Goal: Information Seeking & Learning: Check status

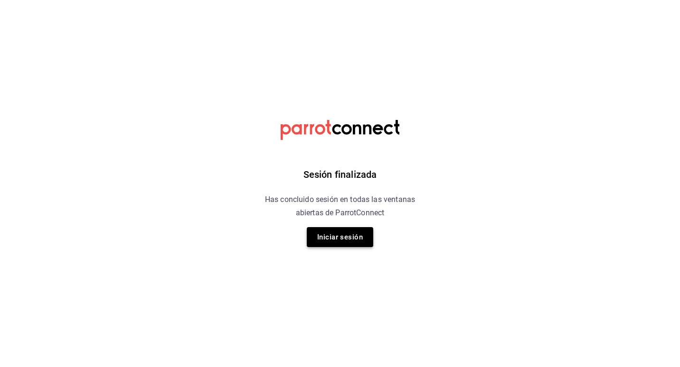
click at [361, 241] on button "Iniciar sesión" at bounding box center [340, 237] width 66 height 20
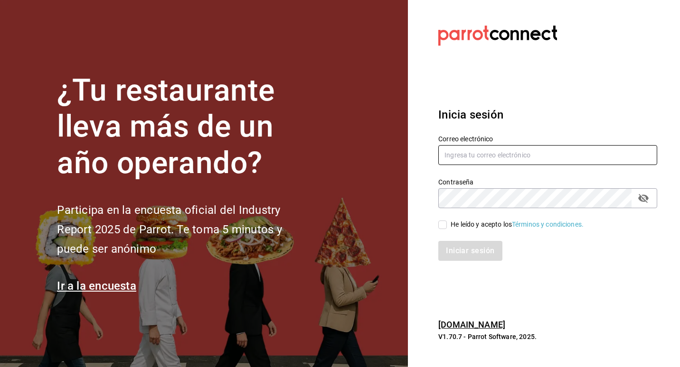
click at [544, 151] on input "text" at bounding box center [547, 155] width 219 height 20
type input "A"
click at [456, 153] on input "alex@casa-toho.com" at bounding box center [547, 155] width 219 height 20
type input "alexg@casa-toho.com"
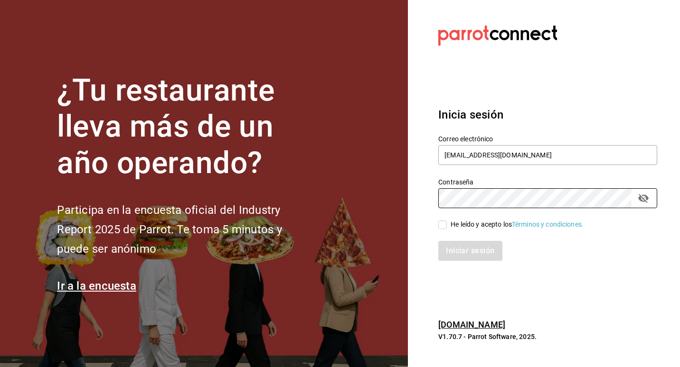
click at [456, 222] on div "He leído y acepto los Términos y condiciones." at bounding box center [517, 225] width 133 height 10
click at [447, 222] on input "He leído y acepto los Términos y condiciones." at bounding box center [442, 225] width 9 height 9
checkbox input "true"
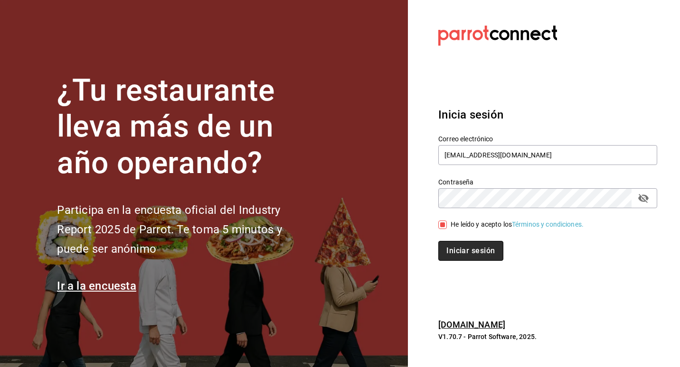
click at [461, 247] on button "Iniciar sesión" at bounding box center [470, 251] width 65 height 20
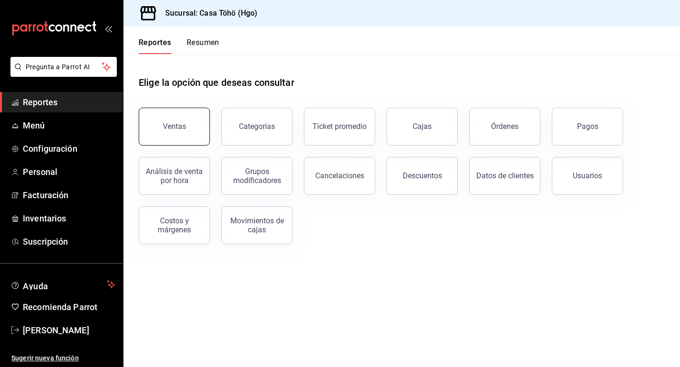
click at [157, 125] on button "Ventas" at bounding box center [174, 127] width 71 height 38
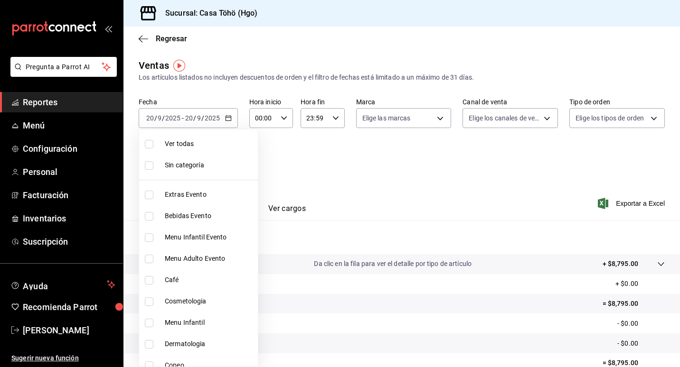
click at [231, 159] on body "Pregunta a Parrot AI Reportes Menú Configuración Personal Facturación Inventari…" at bounding box center [340, 183] width 680 height 367
click at [379, 181] on div at bounding box center [340, 183] width 680 height 367
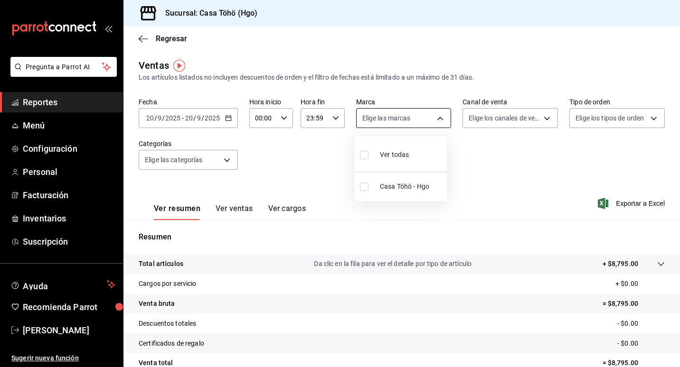
click at [437, 125] on body "Pregunta a Parrot AI Reportes Menú Configuración Personal Facturación Inventari…" at bounding box center [340, 183] width 680 height 367
click at [437, 125] on div at bounding box center [340, 183] width 680 height 367
click at [283, 153] on div "Fecha 2025-09-20 20 / 9 / 2025 - 2025-09-20 20 / 9 / 2025 Hora inicio 00:00 Hor…" at bounding box center [402, 140] width 526 height 84
click at [227, 119] on icon "button" at bounding box center [228, 118] width 7 height 7
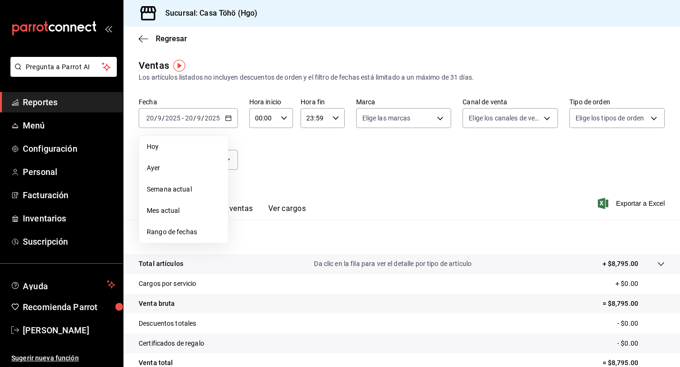
click at [289, 157] on div "Fecha 2025-09-20 20 / 9 / 2025 - 2025-09-20 20 / 9 / 2025 Hoy Ayer Semana actua…" at bounding box center [402, 140] width 526 height 84
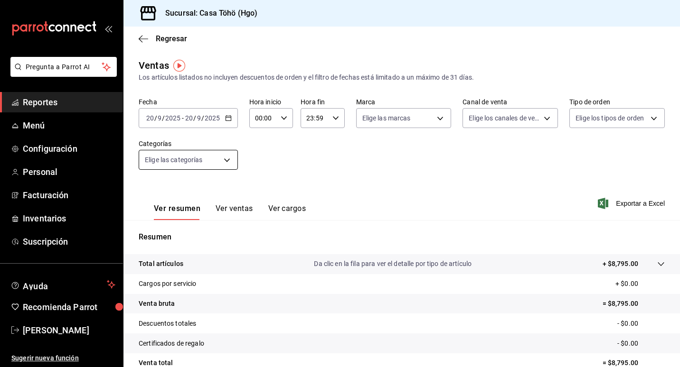
click at [233, 165] on body "Pregunta a Parrot AI Reportes Menú Configuración Personal Facturación Inventari…" at bounding box center [340, 183] width 680 height 367
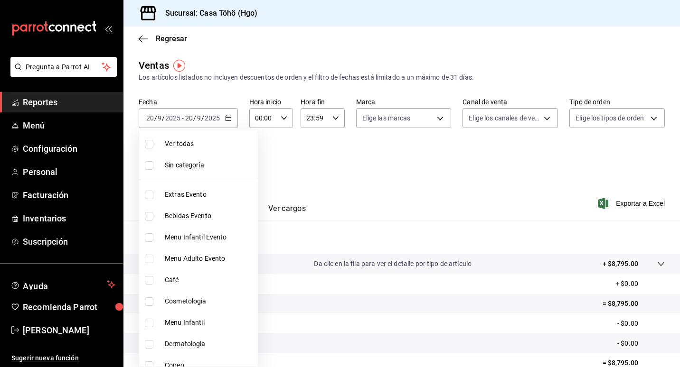
click at [318, 162] on div at bounding box center [340, 183] width 680 height 367
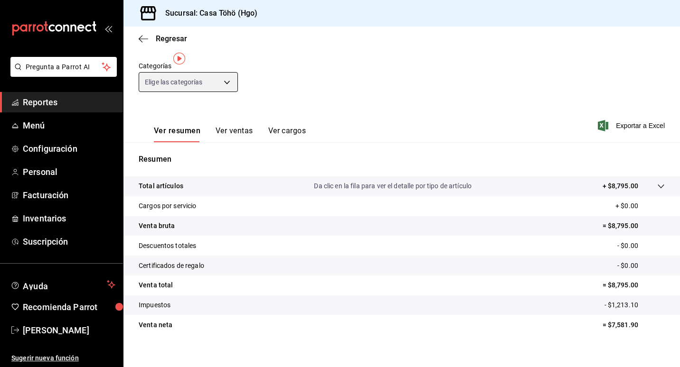
scroll to position [87, 0]
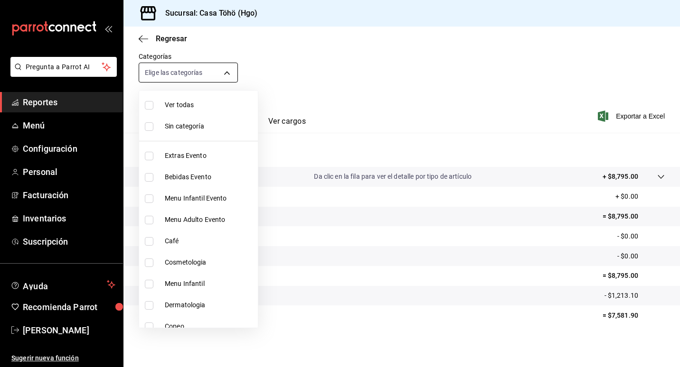
click at [224, 71] on body "Pregunta a Parrot AI Reportes Menú Configuración Personal Facturación Inventari…" at bounding box center [340, 183] width 680 height 367
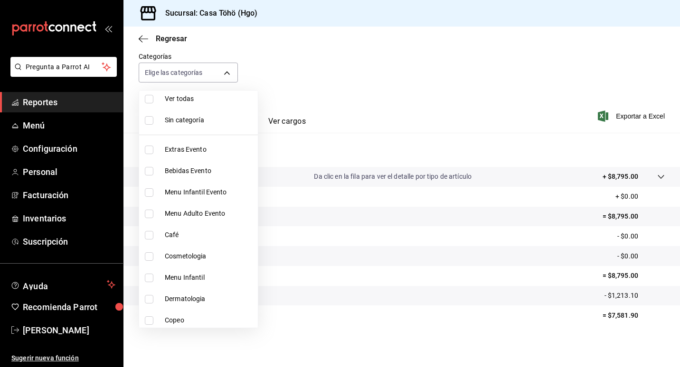
scroll to position [0, 0]
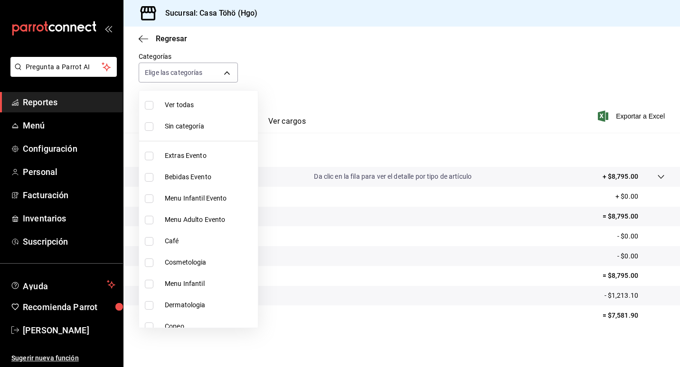
click at [339, 65] on div at bounding box center [340, 183] width 680 height 367
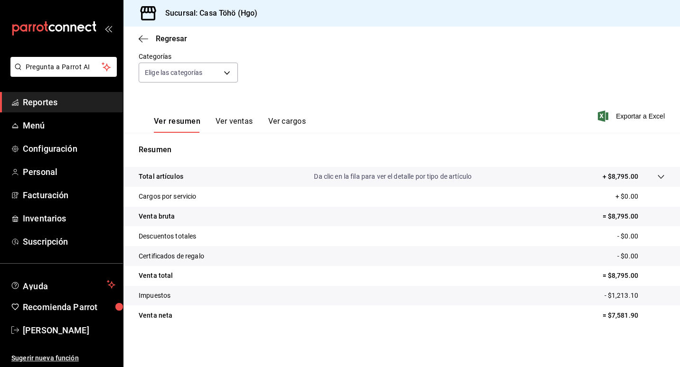
click at [428, 103] on div "Ver resumen Ver ventas Ver cargos Exportar a Excel" at bounding box center [401, 113] width 556 height 39
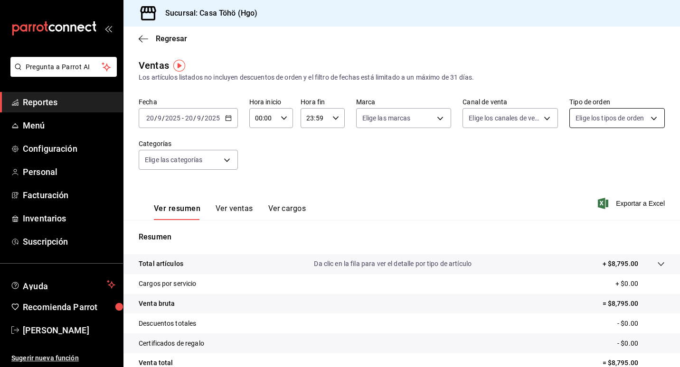
click at [639, 121] on body "Pregunta a Parrot AI Reportes Menú Configuración Personal Facturación Inventari…" at bounding box center [340, 183] width 680 height 367
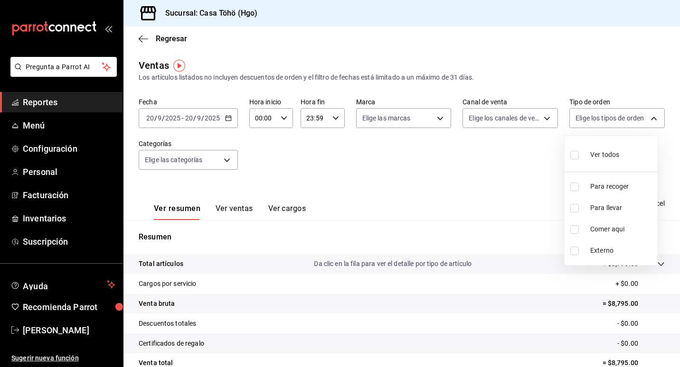
click at [531, 170] on div at bounding box center [340, 183] width 680 height 367
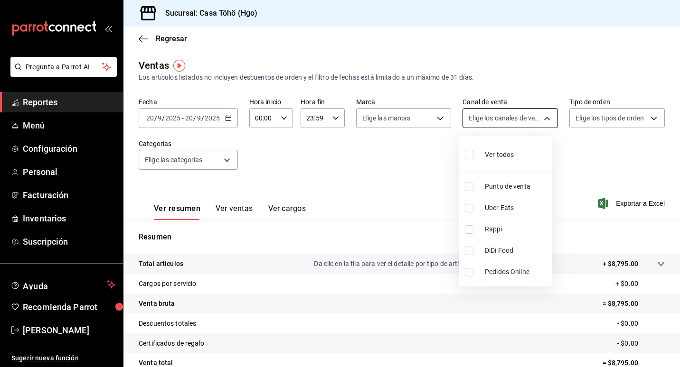
click at [533, 116] on body "Pregunta a Parrot AI Reportes Menú Configuración Personal Facturación Inventari…" at bounding box center [340, 183] width 680 height 367
drag, startPoint x: 402, startPoint y: 162, endPoint x: 415, endPoint y: 132, distance: 32.4
click at [403, 160] on div at bounding box center [340, 183] width 680 height 367
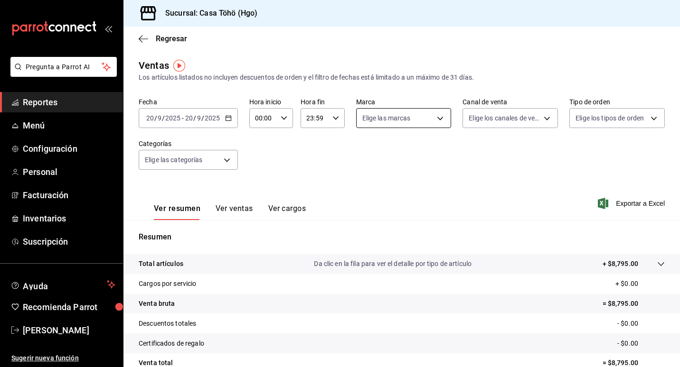
click at [423, 125] on body "Pregunta a Parrot AI Reportes Menú Configuración Personal Facturación Inventari…" at bounding box center [340, 183] width 680 height 367
click at [231, 209] on div at bounding box center [340, 183] width 680 height 367
click at [231, 211] on button "Ver ventas" at bounding box center [235, 212] width 38 height 16
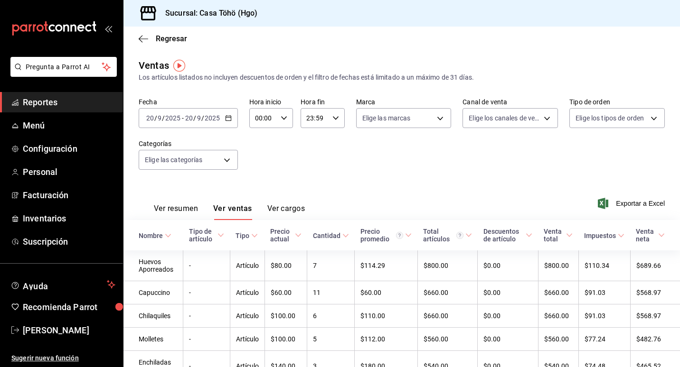
click at [235, 118] on div "2025-09-20 20 / 9 / 2025 - 2025-09-20 20 / 9 / 2025" at bounding box center [188, 118] width 99 height 20
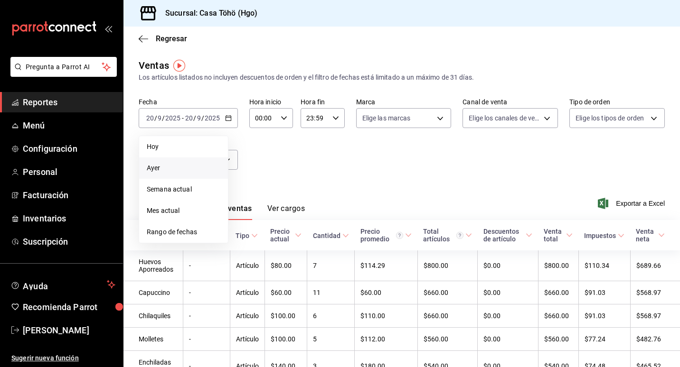
click at [188, 176] on li "Ayer" at bounding box center [183, 168] width 89 height 21
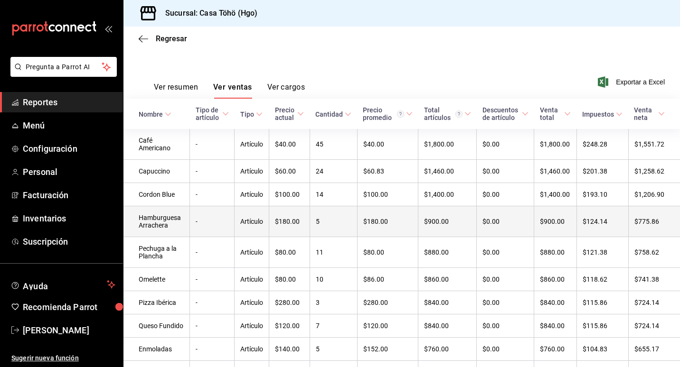
scroll to position [142, 0]
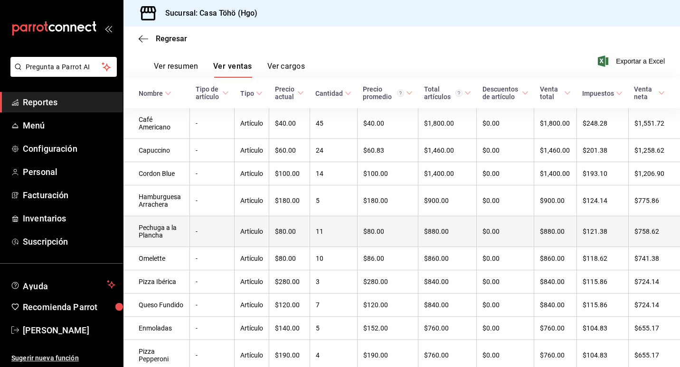
click at [251, 236] on td "Artículo" at bounding box center [252, 232] width 35 height 31
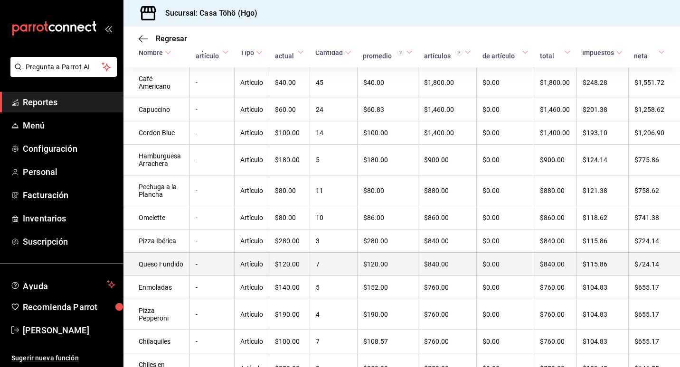
scroll to position [142, 0]
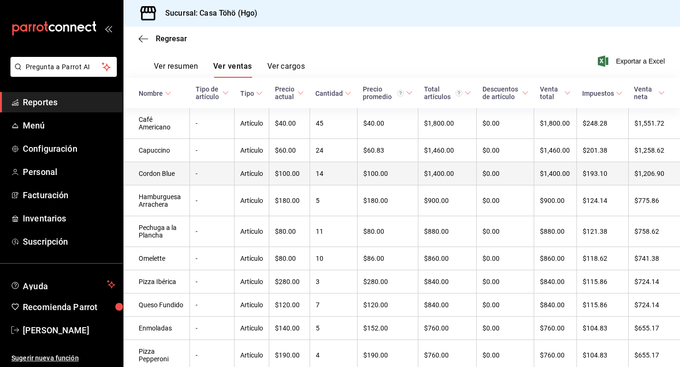
click at [168, 177] on td "Cordon Blue" at bounding box center [156, 173] width 66 height 23
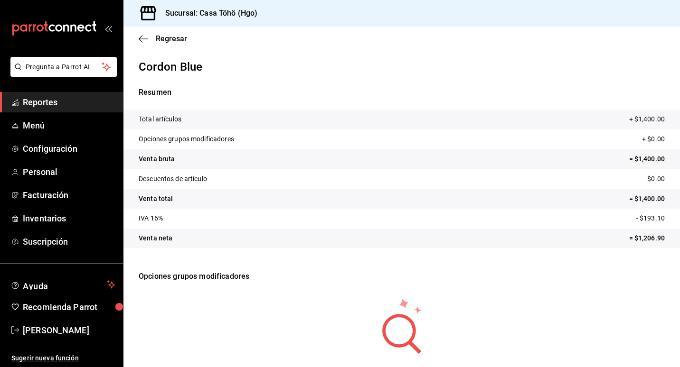
drag, startPoint x: 112, startPoint y: 47, endPoint x: 94, endPoint y: 5, distance: 46.4
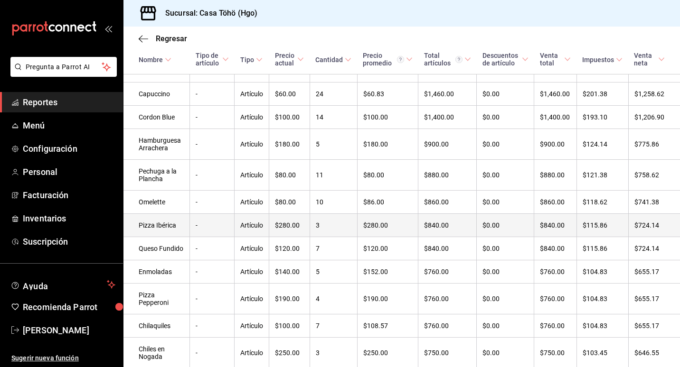
scroll to position [237, 0]
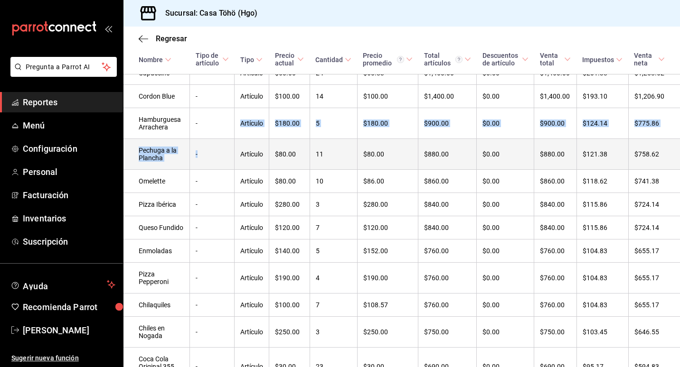
click at [211, 161] on tbody "Café Americano - Artículo $40.00 45 $40.00 $1,800.00 $0.00 $1,800.00 $248.28 $1…" at bounding box center [401, 298] width 556 height 534
click at [213, 158] on td "-" at bounding box center [212, 154] width 45 height 31
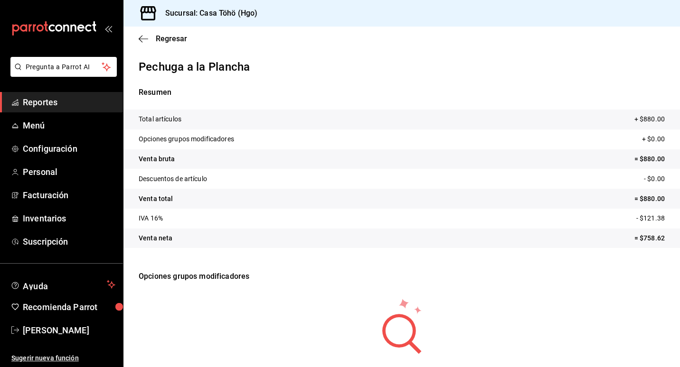
click at [240, 147] on tr "Opciones grupos modificadores + $0.00" at bounding box center [401, 140] width 556 height 20
click at [146, 42] on icon "button" at bounding box center [143, 39] width 9 height 9
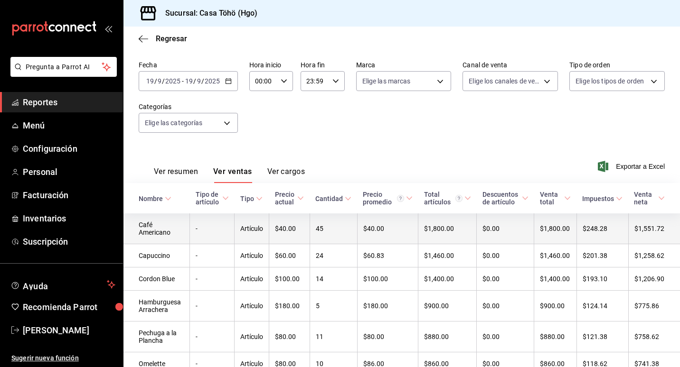
scroll to position [142, 0]
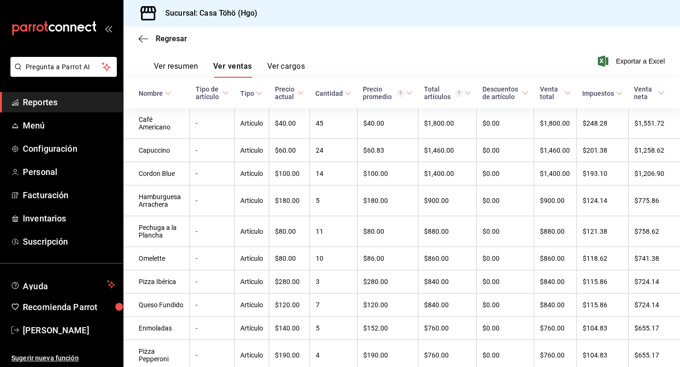
click at [256, 91] on icon at bounding box center [259, 93] width 7 height 7
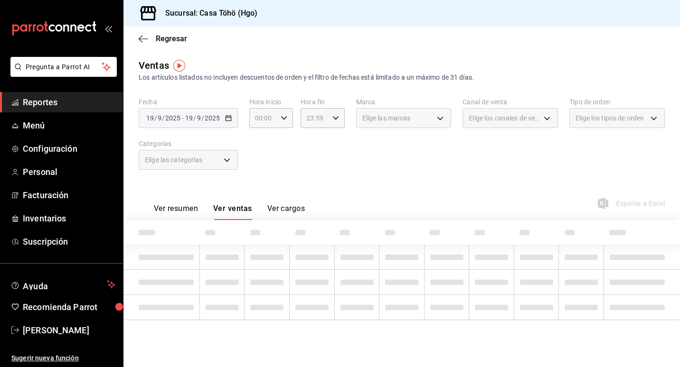
scroll to position [0, 0]
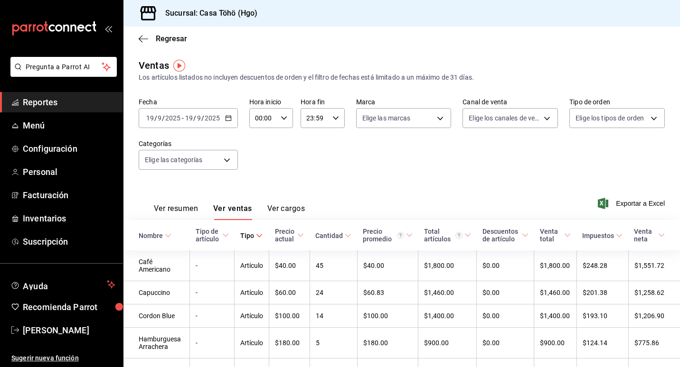
click at [257, 238] on icon at bounding box center [259, 236] width 7 height 7
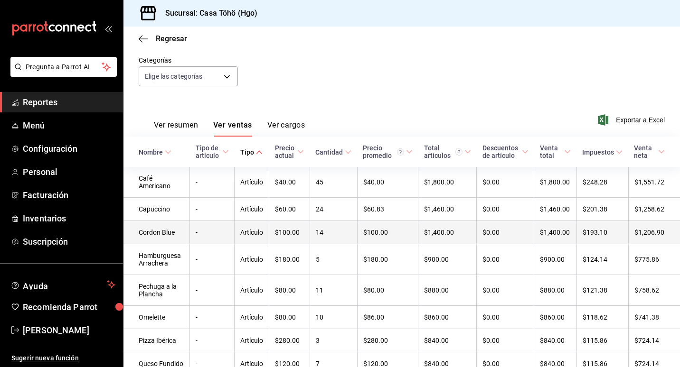
scroll to position [95, 0]
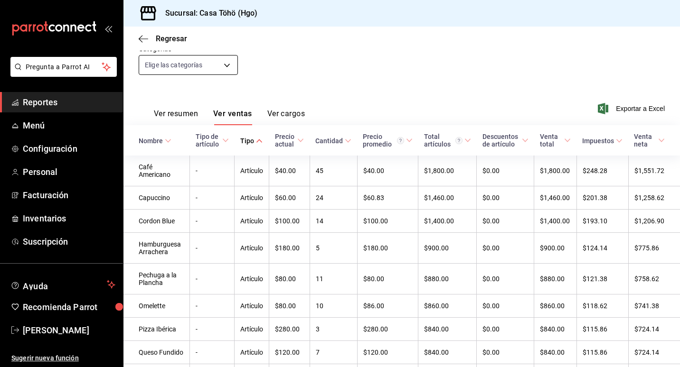
click at [213, 65] on body "Pregunta a Parrot AI Reportes Menú Configuración Personal Facturación Inventari…" at bounding box center [340, 183] width 680 height 367
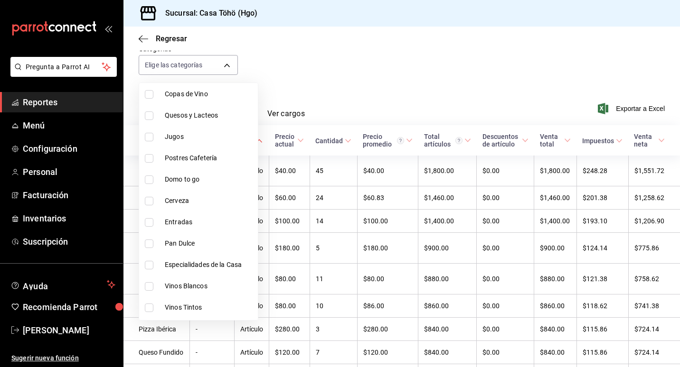
scroll to position [332, 0]
click at [230, 262] on span "Especialidades de la Casa" at bounding box center [209, 265] width 89 height 10
type input "5b1ff892-96ce-4a40-86e9-c0a60349f7dd"
checkbox input "true"
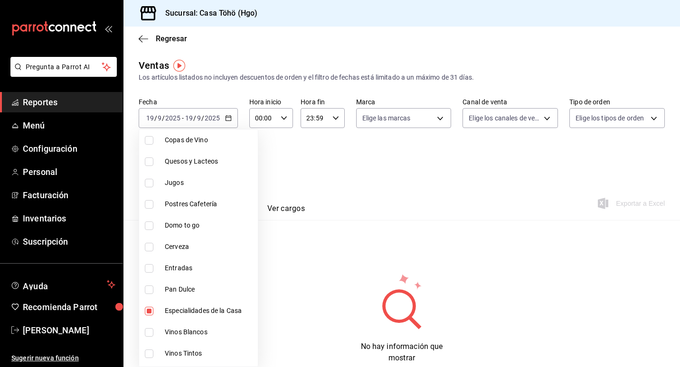
click at [223, 314] on span "Especialidades de la Casa" at bounding box center [209, 311] width 89 height 10
checkbox input "false"
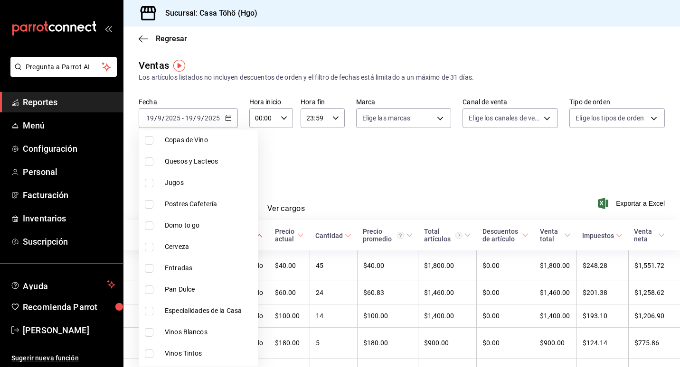
click at [317, 166] on div at bounding box center [340, 183] width 680 height 367
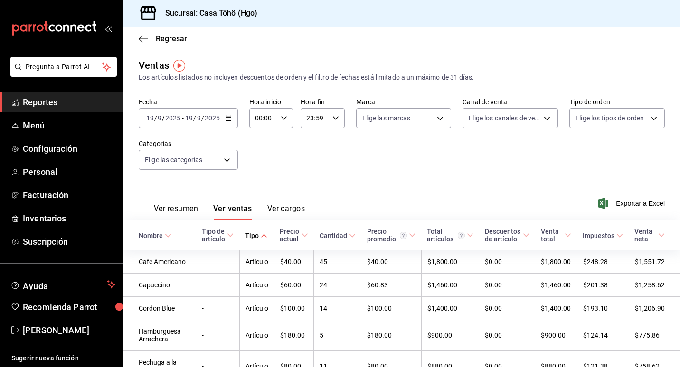
scroll to position [47, 0]
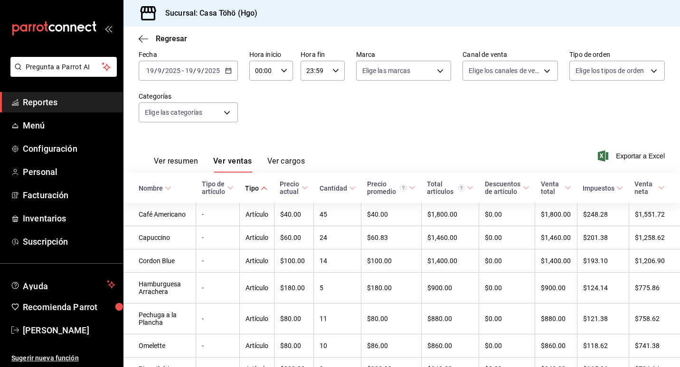
click at [230, 73] on icon "button" at bounding box center [228, 70] width 7 height 7
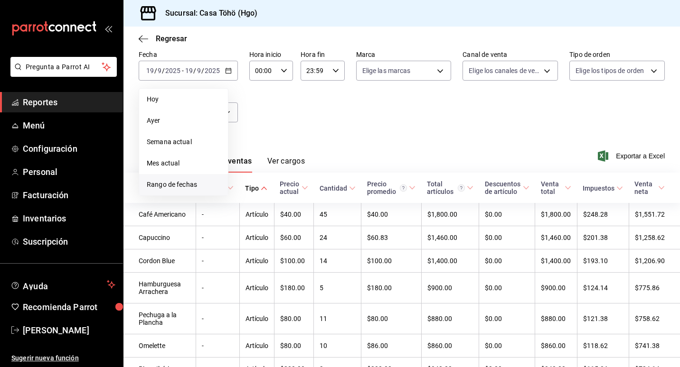
click at [200, 182] on span "Rango de fechas" at bounding box center [184, 185] width 74 height 10
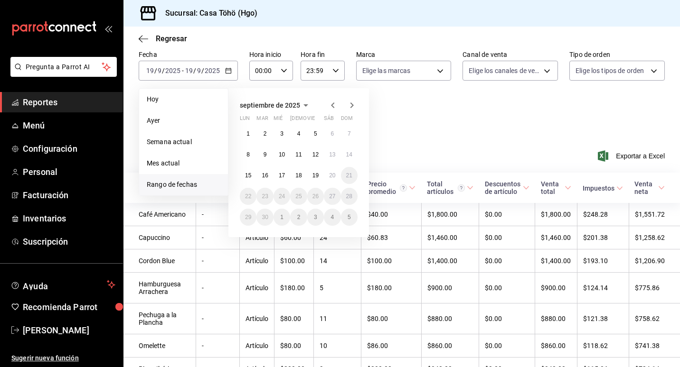
click at [200, 182] on span "Rango de fechas" at bounding box center [184, 185] width 74 height 10
drag, startPoint x: 200, startPoint y: 182, endPoint x: 302, endPoint y: 174, distance: 102.0
click at [302, 174] on button "18" at bounding box center [298, 175] width 17 height 17
click at [316, 175] on abbr "19" at bounding box center [315, 175] width 6 height 7
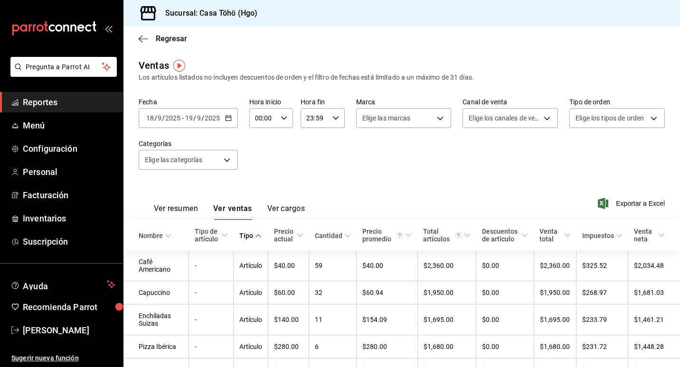
click at [234, 123] on div "2025-09-18 18 / 9 / 2025 - 2025-09-19 19 / 9 / 2025" at bounding box center [188, 118] width 99 height 20
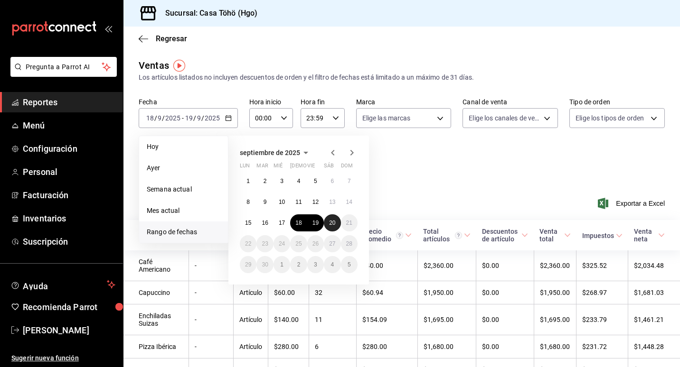
click at [332, 222] on abbr "20" at bounding box center [332, 223] width 6 height 7
click at [303, 223] on button "18" at bounding box center [298, 223] width 17 height 17
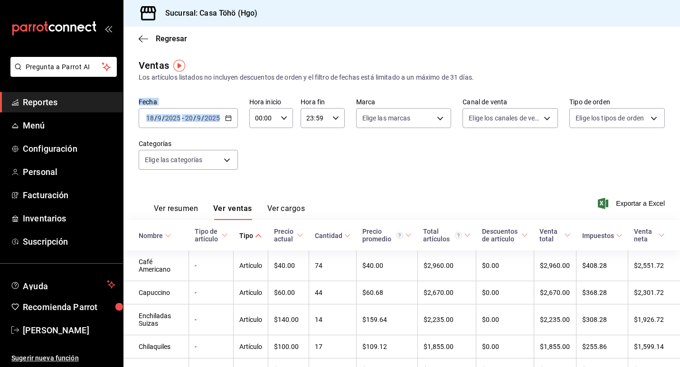
drag, startPoint x: 483, startPoint y: 75, endPoint x: 275, endPoint y: 84, distance: 208.1
drag, startPoint x: 275, startPoint y: 84, endPoint x: 219, endPoint y: 79, distance: 56.3
click at [219, 79] on div "Los artículos listados no incluyen descuentos de orden y el filtro de fechas es…" at bounding box center [402, 78] width 526 height 10
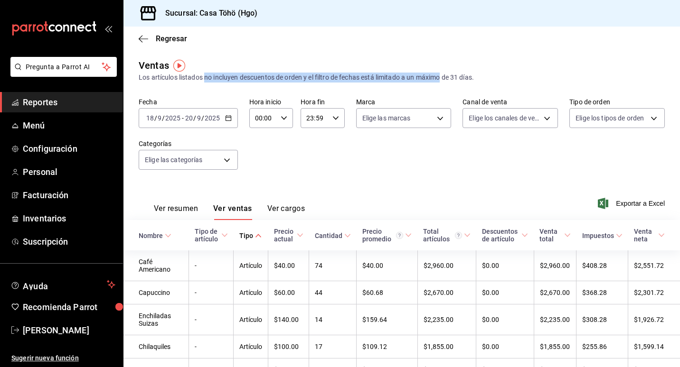
drag, startPoint x: 205, startPoint y: 76, endPoint x: 444, endPoint y: 77, distance: 239.3
click at [444, 77] on div "Los artículos listados no incluyen descuentos de orden y el filtro de fechas es…" at bounding box center [402, 78] width 526 height 10
drag, startPoint x: 444, startPoint y: 77, endPoint x: 398, endPoint y: 88, distance: 47.9
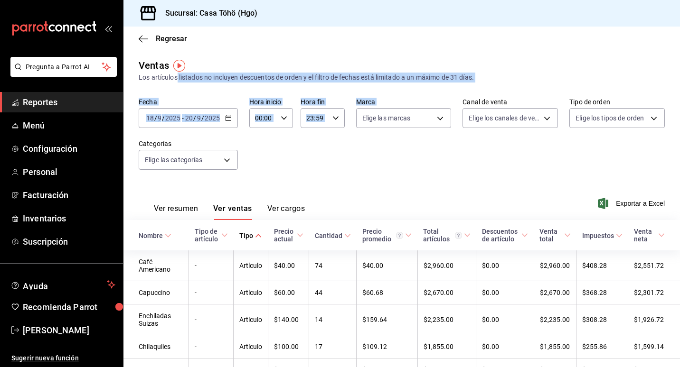
drag, startPoint x: 179, startPoint y: 76, endPoint x: 455, endPoint y: 83, distance: 276.4
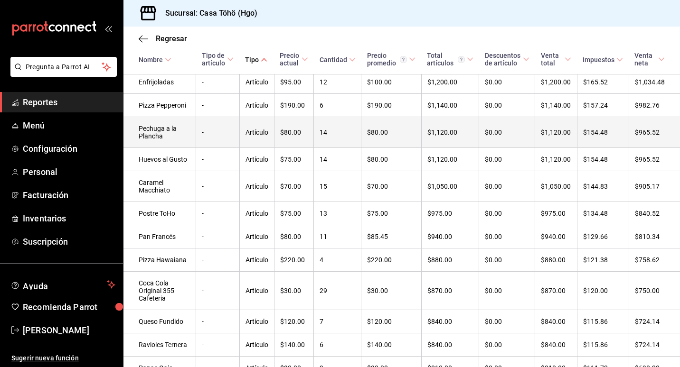
scroll to position [617, 0]
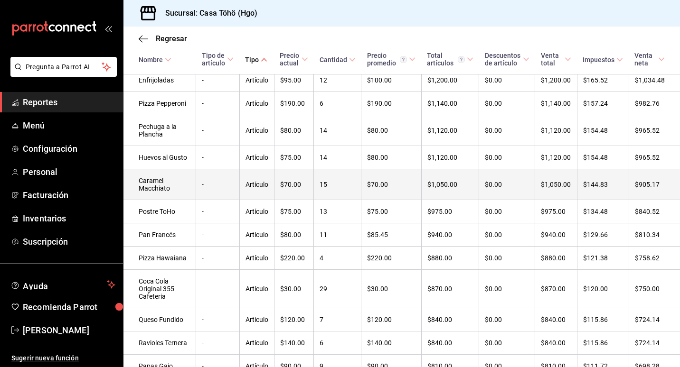
drag, startPoint x: 466, startPoint y: 218, endPoint x: 494, endPoint y: 217, distance: 28.0
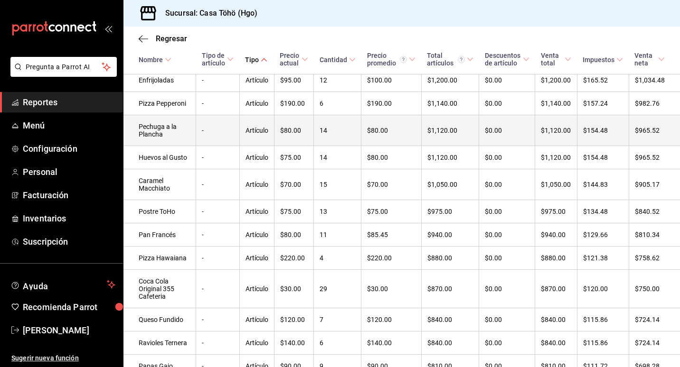
drag, startPoint x: 494, startPoint y: 217, endPoint x: 337, endPoint y: 163, distance: 166.4
click at [337, 146] on td "14" at bounding box center [337, 130] width 47 height 31
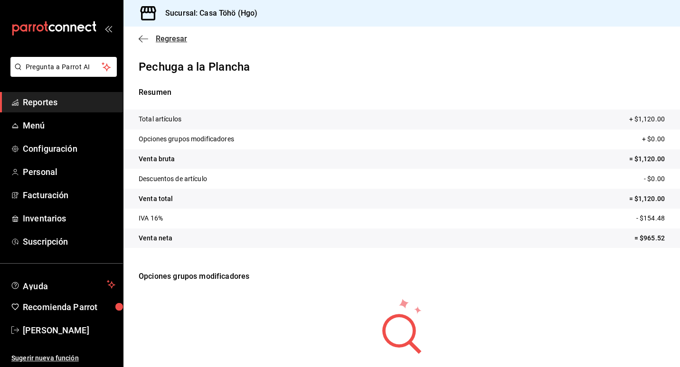
click at [168, 39] on span "Regresar" at bounding box center [171, 38] width 31 height 9
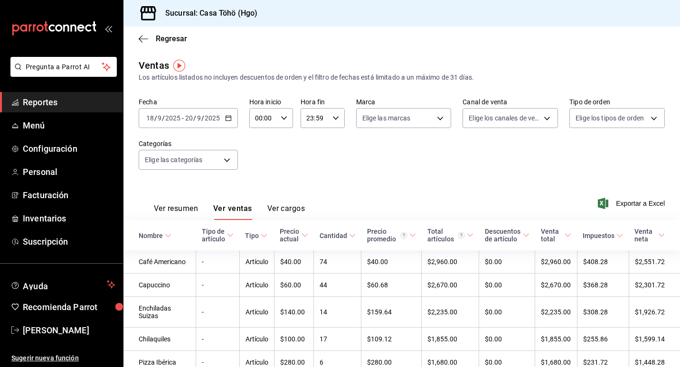
click at [230, 117] on \(Stroke\) "button" at bounding box center [229, 118] width 6 height 5
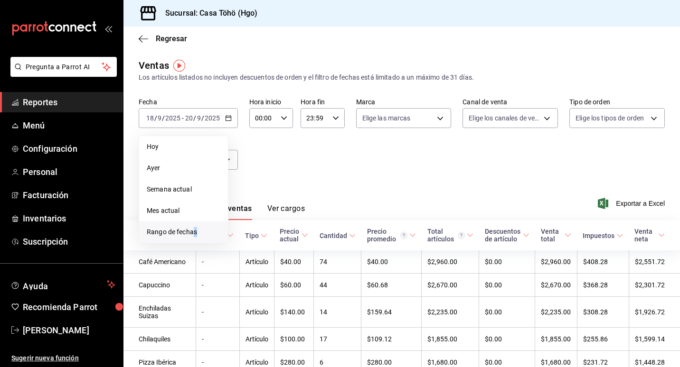
click at [196, 236] on span "Rango de fechas" at bounding box center [184, 232] width 74 height 10
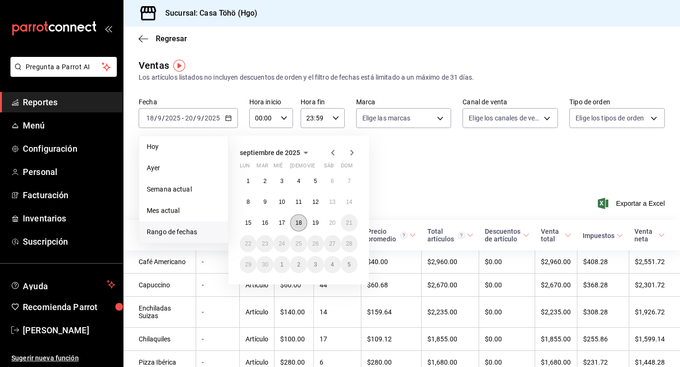
click at [297, 225] on abbr "18" at bounding box center [298, 223] width 6 height 7
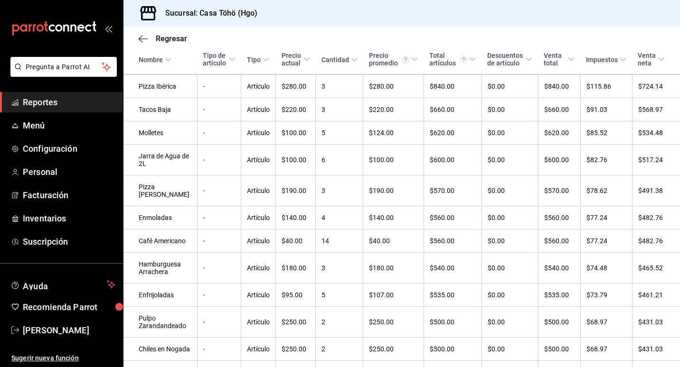
scroll to position [113, 0]
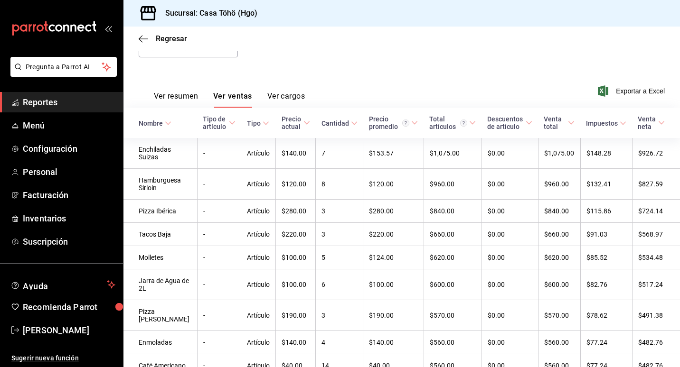
click at [154, 123] on div "Nombre" at bounding box center [151, 124] width 24 height 8
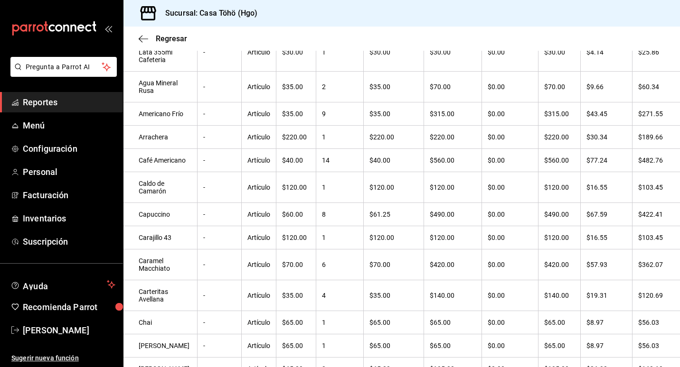
scroll to position [0, 0]
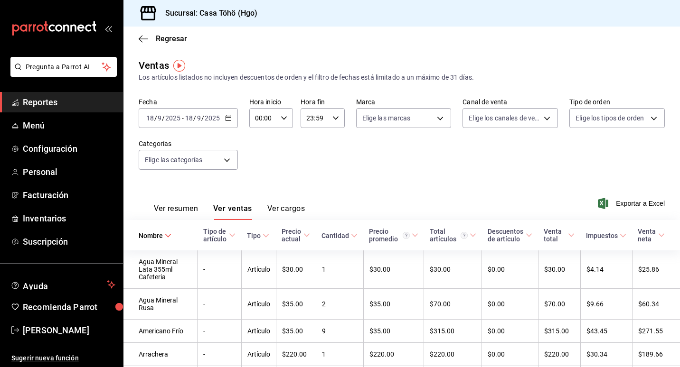
click at [228, 121] on \(Stroke\) "button" at bounding box center [229, 118] width 6 height 5
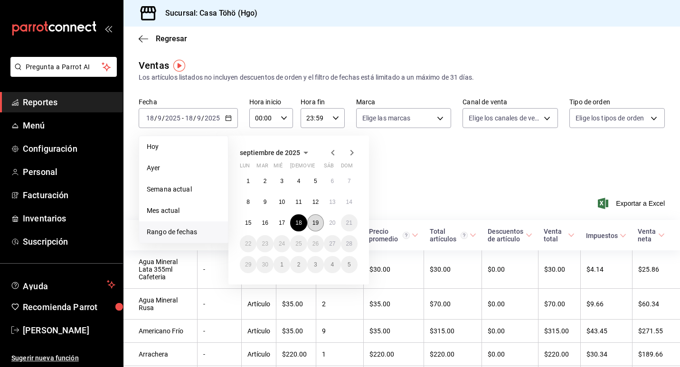
click at [320, 223] on button "19" at bounding box center [315, 223] width 17 height 17
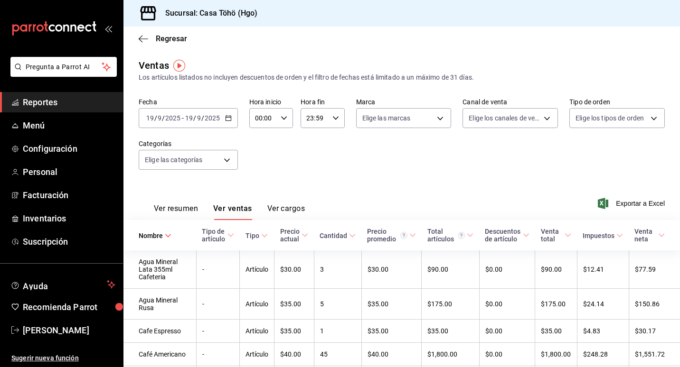
click at [294, 156] on div "Fecha 2025-09-19 19 / 9 / 2025 - 2025-09-19 19 / 9 / 2025 Hora inicio 00:00 Hor…" at bounding box center [402, 140] width 526 height 84
click at [227, 119] on icon "button" at bounding box center [228, 118] width 7 height 7
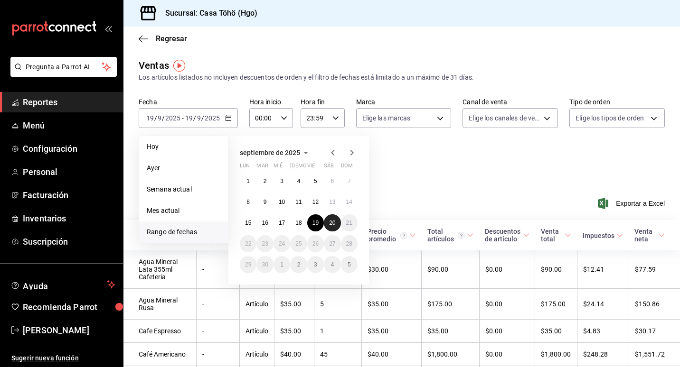
click at [329, 221] on abbr "20" at bounding box center [332, 223] width 6 height 7
click at [328, 221] on button "20" at bounding box center [332, 223] width 17 height 17
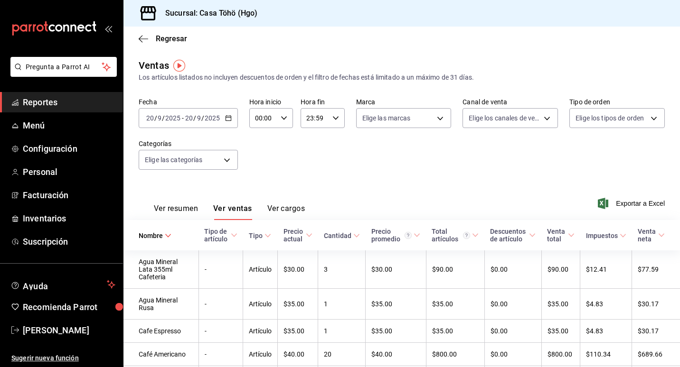
click at [278, 151] on div "Fecha 2025-09-20 20 / 9 / 2025 - 2025-09-20 20 / 9 / 2025 Hora inicio 00:00 Hor…" at bounding box center [402, 140] width 526 height 84
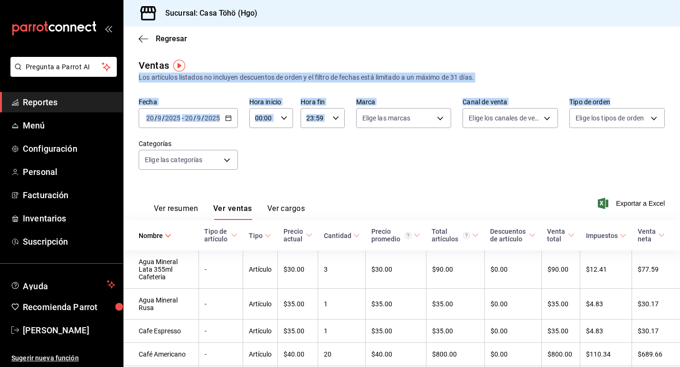
drag, startPoint x: 665, startPoint y: 69, endPoint x: 681, endPoint y: 174, distance: 106.2
click at [679, 174] on html "Pregunta a Parrot AI Reportes Menú Configuración Personal Facturación Inventari…" at bounding box center [340, 183] width 680 height 367
drag, startPoint x: 681, startPoint y: 174, endPoint x: 642, endPoint y: 76, distance: 104.8
click at [642, 76] on div "Los artículos listados no incluyen descuentos de orden y el filtro de fechas es…" at bounding box center [402, 78] width 526 height 10
drag, startPoint x: 651, startPoint y: 65, endPoint x: 672, endPoint y: 162, distance: 99.0
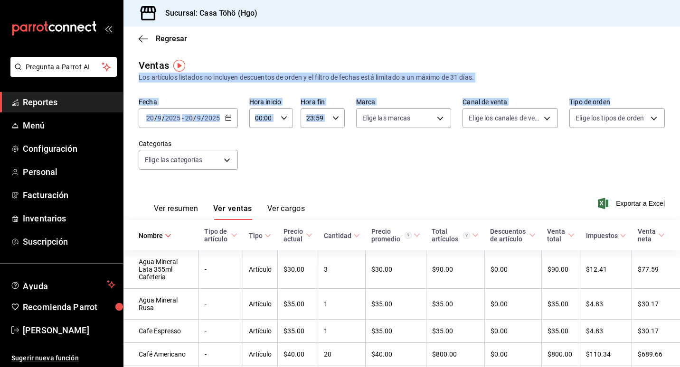
click at [575, 168] on div "Fecha 2025-09-20 20 / 9 / 2025 - 2025-09-20 20 / 9 / 2025 Hora inicio 00:00 Hor…" at bounding box center [402, 140] width 526 height 84
drag, startPoint x: 508, startPoint y: 163, endPoint x: 492, endPoint y: 158, distance: 16.4
click at [506, 163] on div "Fecha 2025-09-20 20 / 9 / 2025 - 2025-09-20 20 / 9 / 2025 Hora inicio 00:00 Hor…" at bounding box center [402, 140] width 526 height 84
click at [526, 81] on div "Los artículos listados no incluyen descuentos de orden y el filtro de fechas es…" at bounding box center [402, 78] width 526 height 10
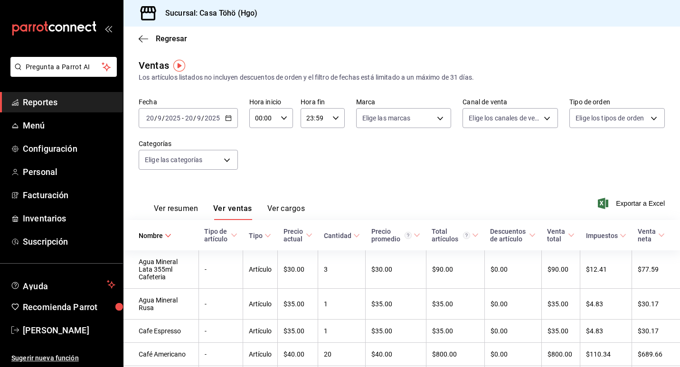
click at [234, 124] on div "2025-09-20 20 / 9 / 2025 - 2025-09-20 20 / 9 / 2025" at bounding box center [188, 118] width 99 height 20
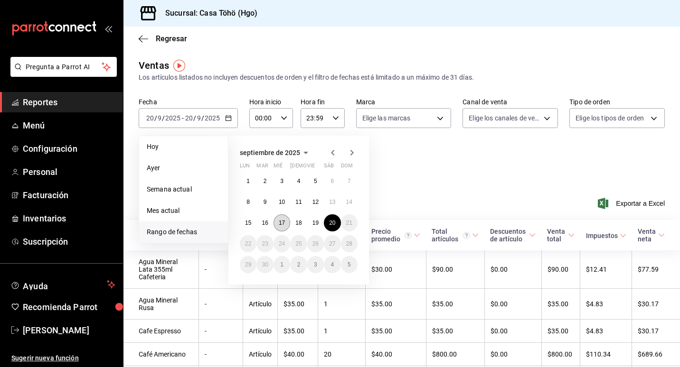
click at [284, 223] on abbr "17" at bounding box center [282, 223] width 6 height 7
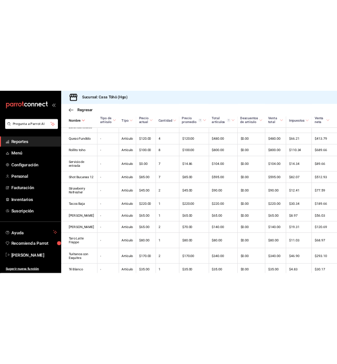
scroll to position [2746, 0]
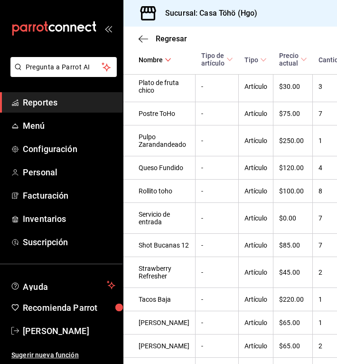
click at [109, 30] on icon "open_drawer_menu" at bounding box center [110, 29] width 4 height 7
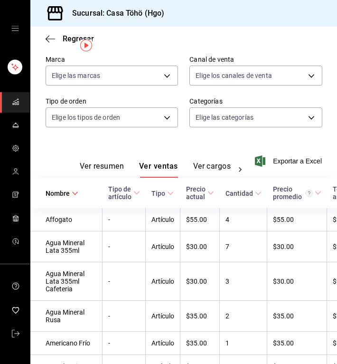
scroll to position [0, 0]
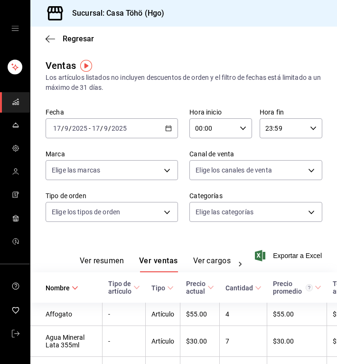
click at [165, 126] on icon "button" at bounding box center [168, 128] width 7 height 7
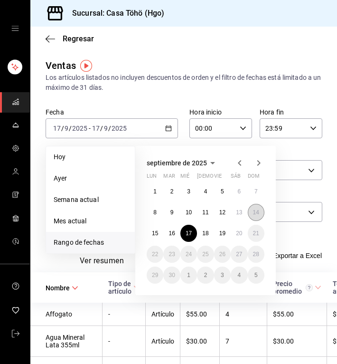
drag, startPoint x: 254, startPoint y: 222, endPoint x: 250, endPoint y: 218, distance: 6.0
click at [251, 219] on div "1 2 3 4 5 6 7 8 9 10 11 12 13 14 15 16 17 18 19 20 21 22 23 24 25 26 27 28 29 3…" at bounding box center [206, 233] width 118 height 101
drag, startPoint x: 250, startPoint y: 218, endPoint x: 239, endPoint y: 214, distance: 11.6
click at [239, 214] on abbr "13" at bounding box center [239, 212] width 6 height 7
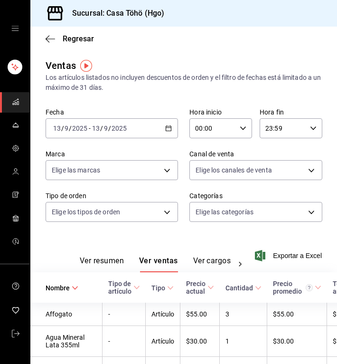
click at [166, 125] on icon "button" at bounding box center [168, 128] width 7 height 7
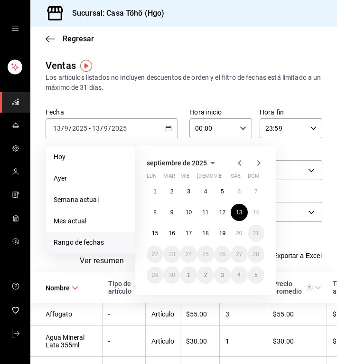
click at [82, 236] on li "Rango de fechas" at bounding box center [90, 242] width 89 height 21
click at [243, 238] on button "20" at bounding box center [239, 233] width 17 height 17
click at [238, 213] on abbr "13" at bounding box center [239, 212] width 6 height 7
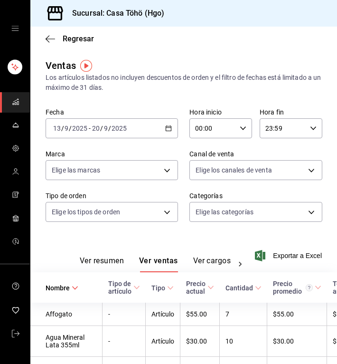
click at [167, 130] on icon "button" at bounding box center [168, 128] width 7 height 7
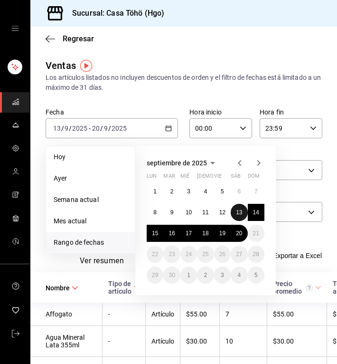
click at [242, 212] on abbr "13" at bounding box center [239, 212] width 6 height 7
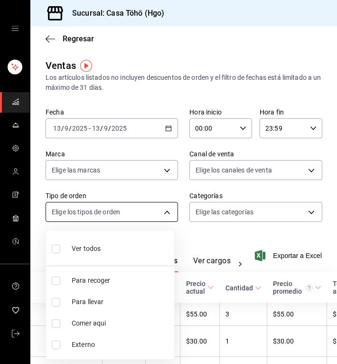
click at [154, 209] on body "Sucursal: Casa Töhö (Hgo) Regresar Ventas Los artículos listados no incluyen de…" at bounding box center [168, 182] width 337 height 364
click at [145, 200] on div at bounding box center [168, 182] width 337 height 364
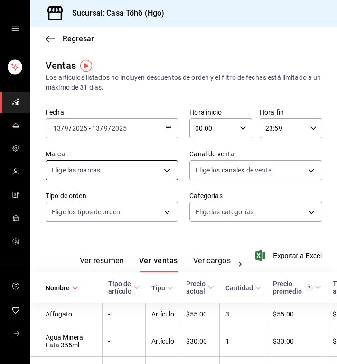
click at [142, 174] on body "Sucursal: Casa Töhö (Hgo) Regresar Ventas Los artículos listados no incluyen de…" at bounding box center [168, 182] width 337 height 364
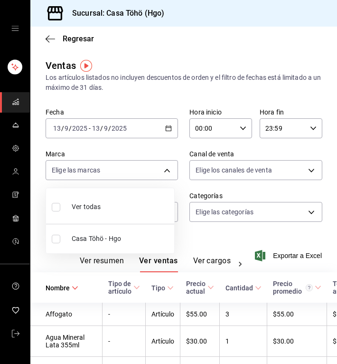
click at [219, 161] on div at bounding box center [168, 182] width 337 height 364
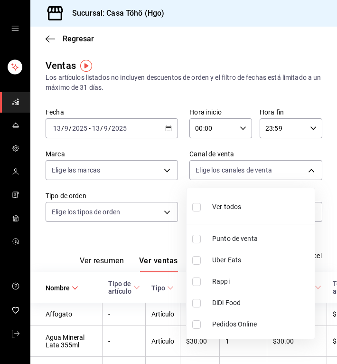
click at [232, 172] on body "Sucursal: Casa Töhö (Hgo) Regresar Ventas Los artículos listados no incluyen de…" at bounding box center [168, 182] width 337 height 364
click at [233, 174] on div at bounding box center [168, 182] width 337 height 364
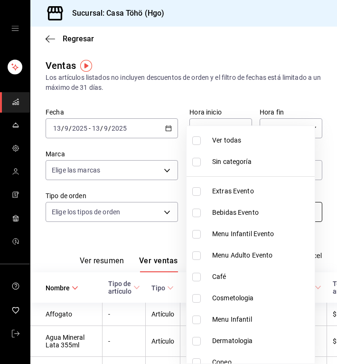
click at [255, 215] on body "Sucursal: Casa Töhö (Hgo) Regresar Ventas Los artículos listados no incluyen de…" at bounding box center [168, 182] width 337 height 364
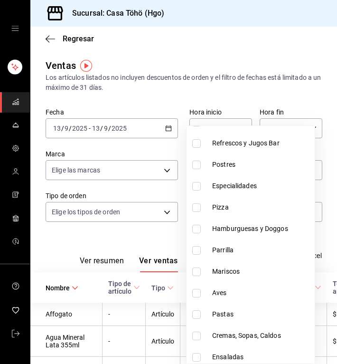
scroll to position [570, 0]
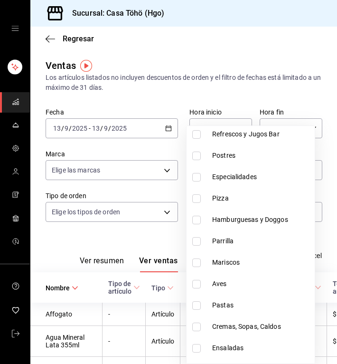
click at [212, 241] on li "Parrilla" at bounding box center [251, 240] width 128 height 21
type input "6a7e523e-6911-4f19-bc11-267dfba3a68f"
checkbox input "true"
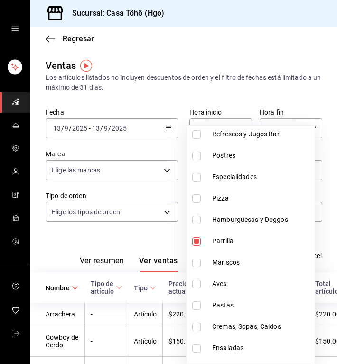
click at [64, 232] on div at bounding box center [168, 182] width 337 height 364
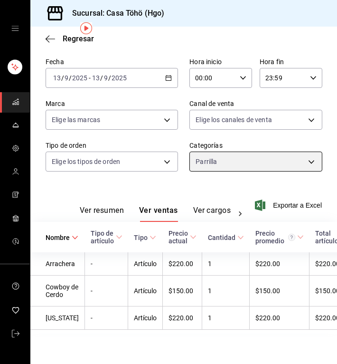
scroll to position [60, 0]
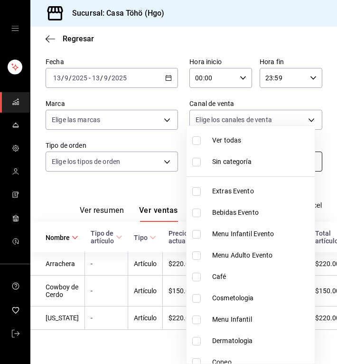
click at [277, 150] on body "Sucursal: Casa Töhö (Hgo) Regresar Ventas Los artículos listados no incluyen de…" at bounding box center [168, 182] width 337 height 364
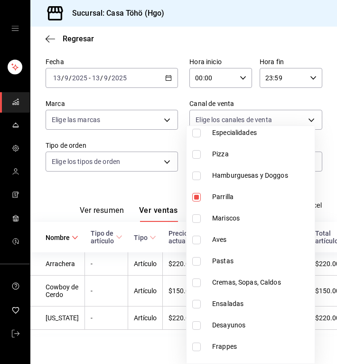
scroll to position [617, 0]
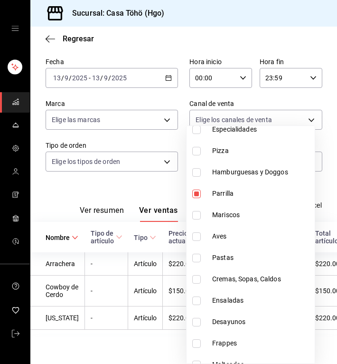
click at [242, 237] on span "Aves" at bounding box center [261, 236] width 99 height 10
type input "6a7e523e-6911-4f19-bc11-267dfba3a68f,edbc9a9d-64ca-44b4-844a-7026a1d30a07"
checkbox input "true"
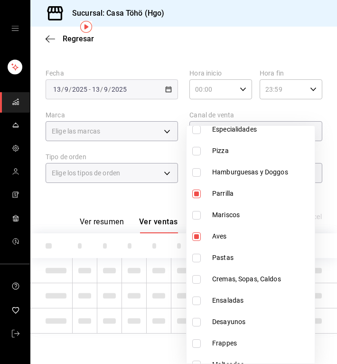
scroll to position [60, 0]
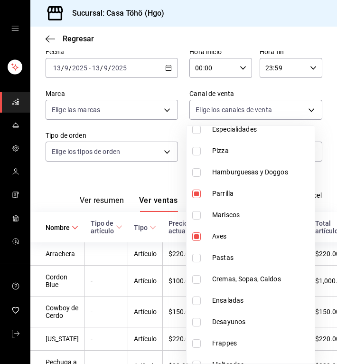
click at [66, 194] on div at bounding box center [168, 182] width 337 height 364
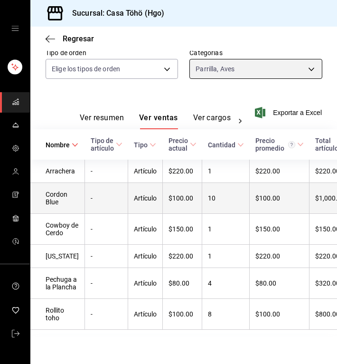
scroll to position [155, 0]
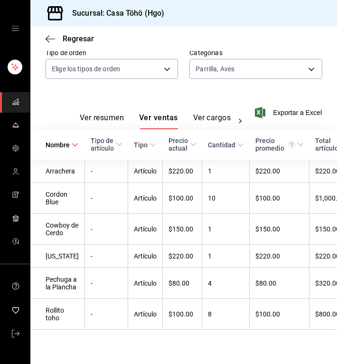
click at [108, 90] on div "Ver resumen Ver ventas Ver cargos Exportar a Excel" at bounding box center [183, 109] width 307 height 39
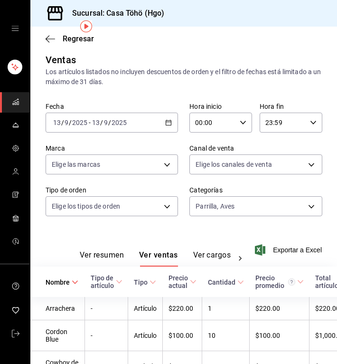
scroll to position [0, 0]
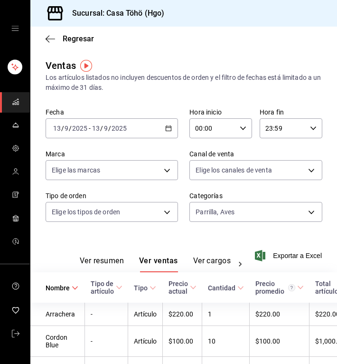
click at [167, 125] on icon "button" at bounding box center [168, 128] width 7 height 7
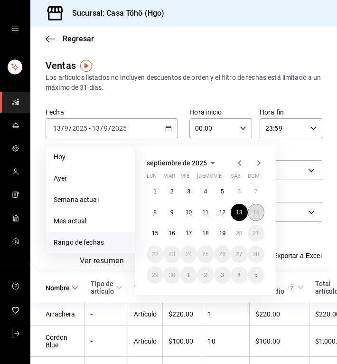
click at [255, 213] on abbr "14" at bounding box center [256, 212] width 6 height 7
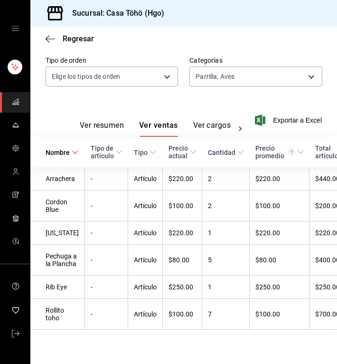
scroll to position [142, 0]
click at [169, 109] on div "Ver resumen Ver ventas Ver cargos" at bounding box center [148, 123] width 204 height 28
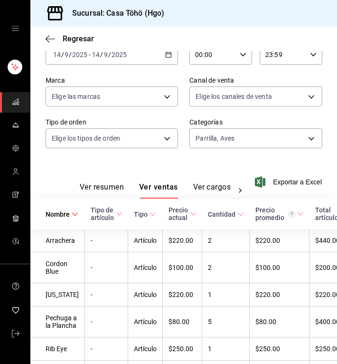
scroll to position [0, 0]
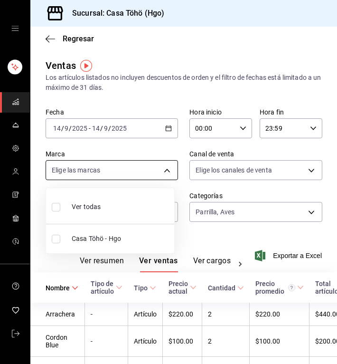
click at [167, 170] on body "Sucursal: Casa Töhö (Hgo) Regresar Ventas Los artículos listados no incluyen de…" at bounding box center [168, 182] width 337 height 364
click at [160, 134] on div at bounding box center [168, 182] width 337 height 364
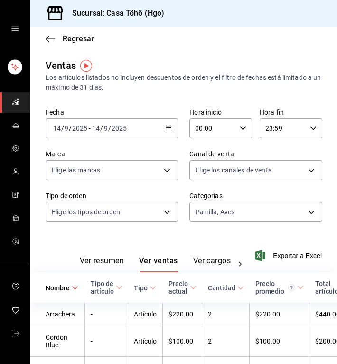
click at [165, 130] on icon "button" at bounding box center [168, 128] width 7 height 7
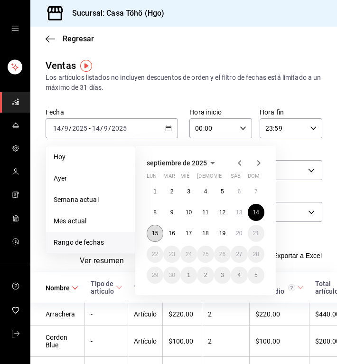
click at [156, 234] on abbr "15" at bounding box center [155, 233] width 6 height 7
drag, startPoint x: 156, startPoint y: 234, endPoint x: 74, endPoint y: 212, distance: 85.0
click at [157, 234] on abbr "15" at bounding box center [155, 233] width 6 height 7
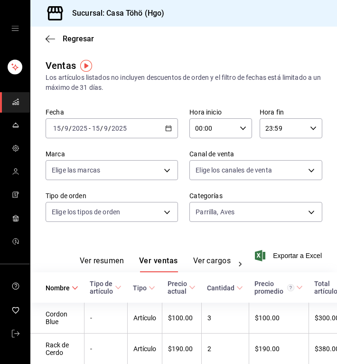
click at [149, 254] on div "Ver resumen Ver ventas Ver cargos" at bounding box center [148, 259] width 204 height 28
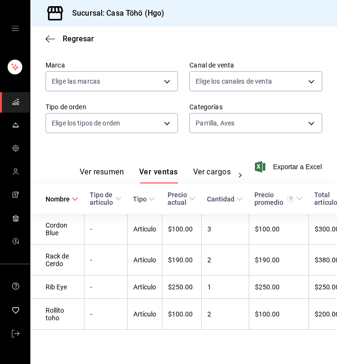
scroll to position [95, 0]
click at [161, 148] on div "Ver resumen Ver ventas Ver cargos Exportar a Excel" at bounding box center [183, 163] width 307 height 39
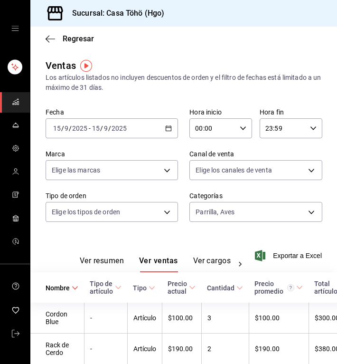
click at [166, 131] on \(Stroke\) "button" at bounding box center [169, 128] width 6 height 5
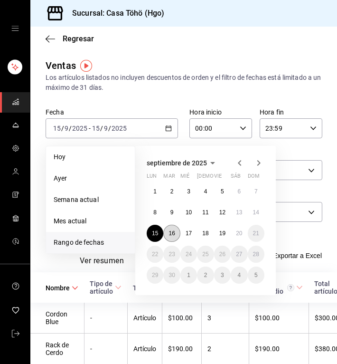
click at [176, 233] on button "16" at bounding box center [171, 233] width 17 height 17
